Goal: Find specific fact: Find specific fact

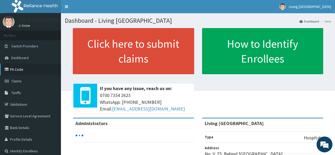
click at [18, 67] on link "PA Code" at bounding box center [30, 70] width 61 height 12
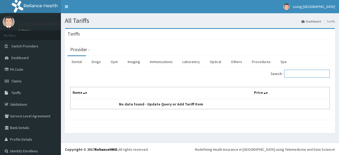
click at [294, 77] on input "Search:" at bounding box center [307, 74] width 46 height 8
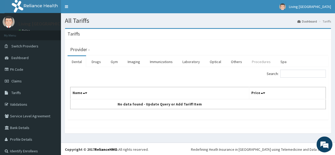
click at [257, 61] on link "Procedures" at bounding box center [261, 61] width 27 height 11
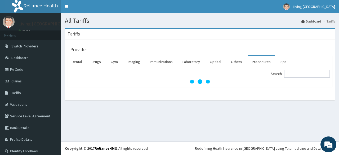
click at [294, 79] on div "Search:" at bounding box center [267, 74] width 126 height 9
click at [295, 71] on input "Search:" at bounding box center [307, 74] width 46 height 8
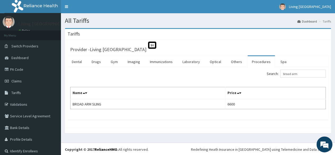
click at [307, 69] on div "Search: broad arm Name Price BROAD ARM SLING 6600" at bounding box center [198, 93] width 261 height 53
click at [306, 71] on input "broad arm" at bounding box center [303, 74] width 46 height 8
type input "b"
type input "arm sling"
